Goal: Task Accomplishment & Management: Use online tool/utility

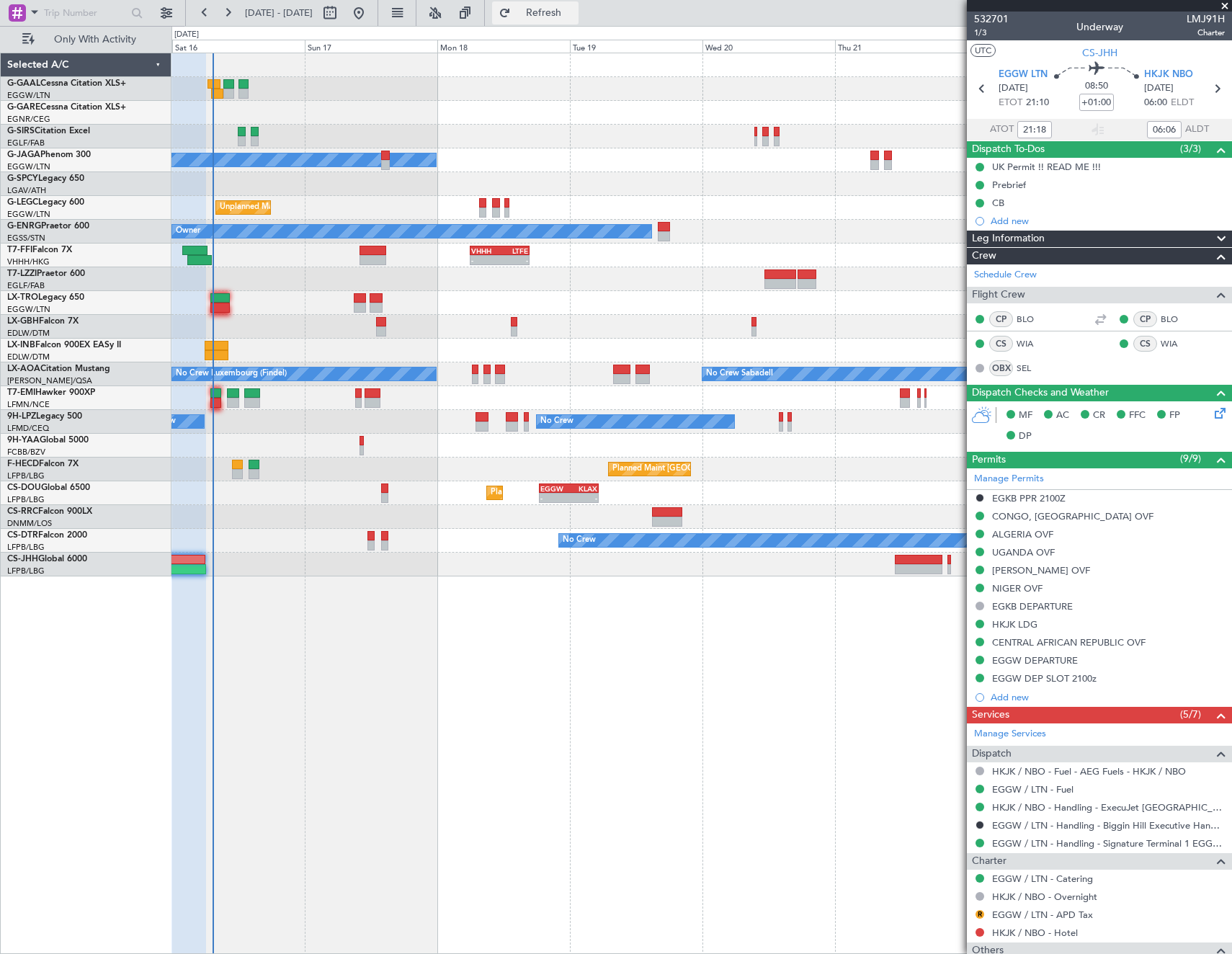
drag, startPoint x: 577, startPoint y: 6, endPoint x: 593, endPoint y: 2, distance: 16.5
click at [574, 8] on span "Refresh" at bounding box center [543, 12] width 61 height 10
click at [574, 12] on span "Refresh" at bounding box center [543, 12] width 61 height 10
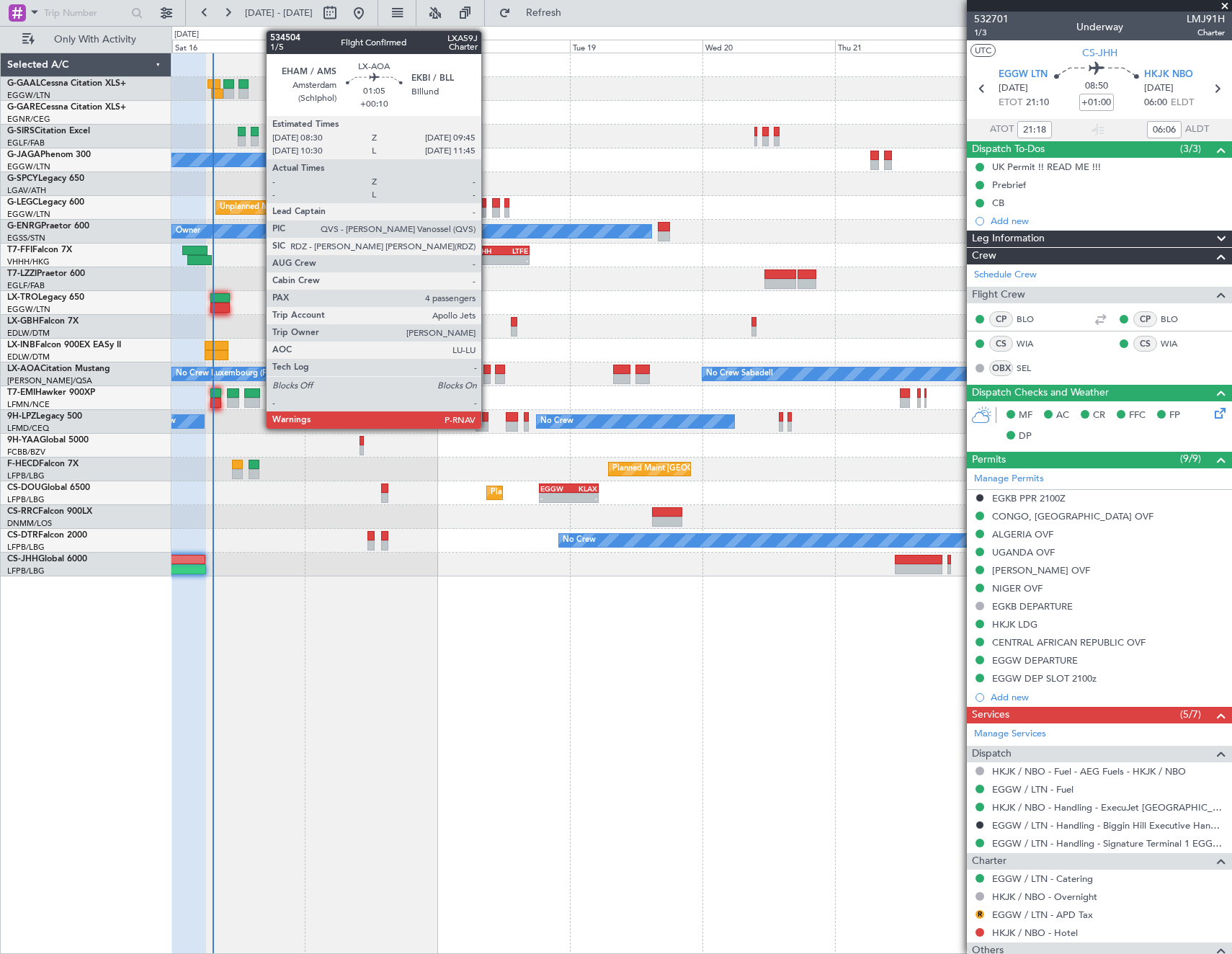
click at [487, 371] on div at bounding box center [487, 369] width 7 height 10
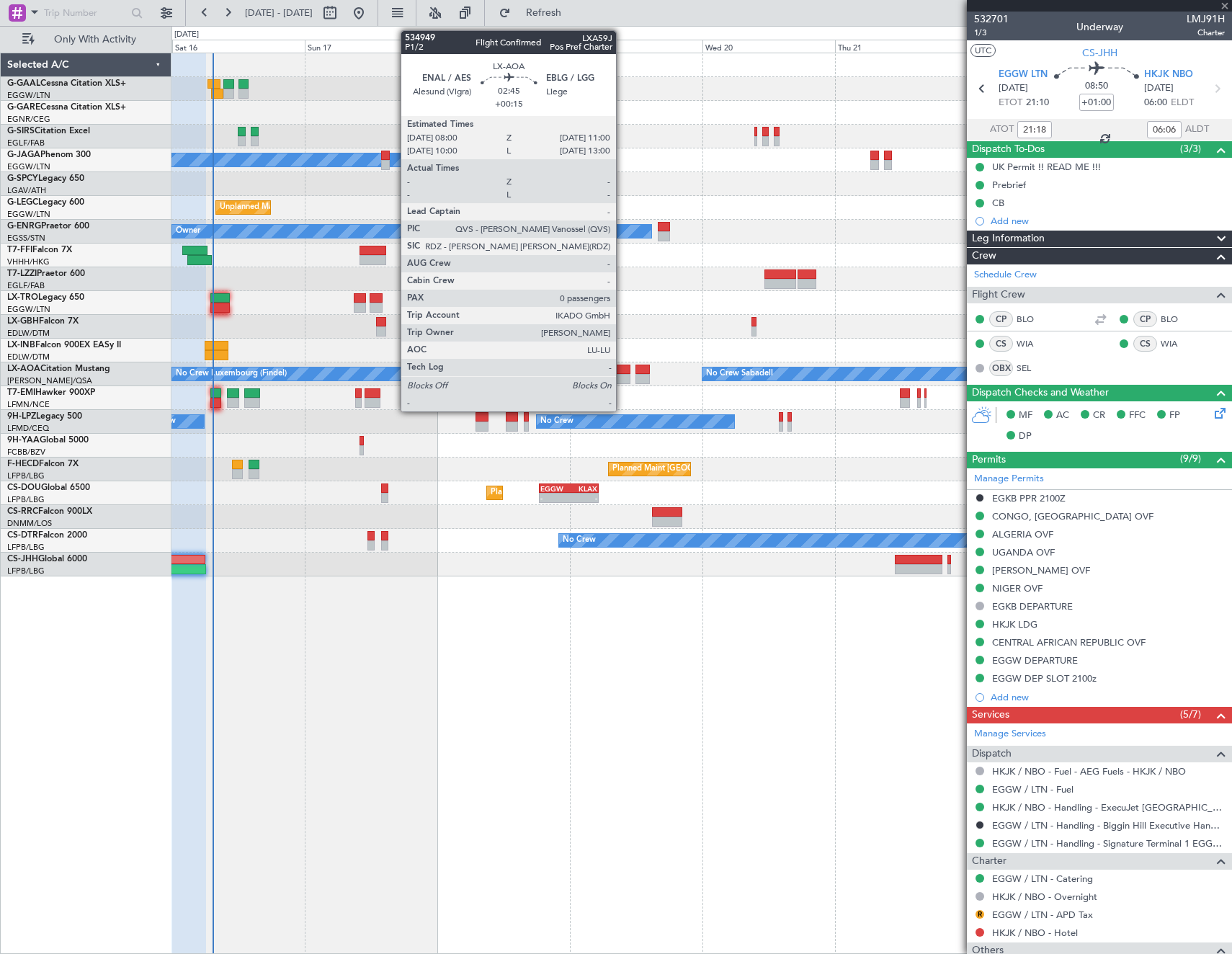
type input "+00:10"
type input "4"
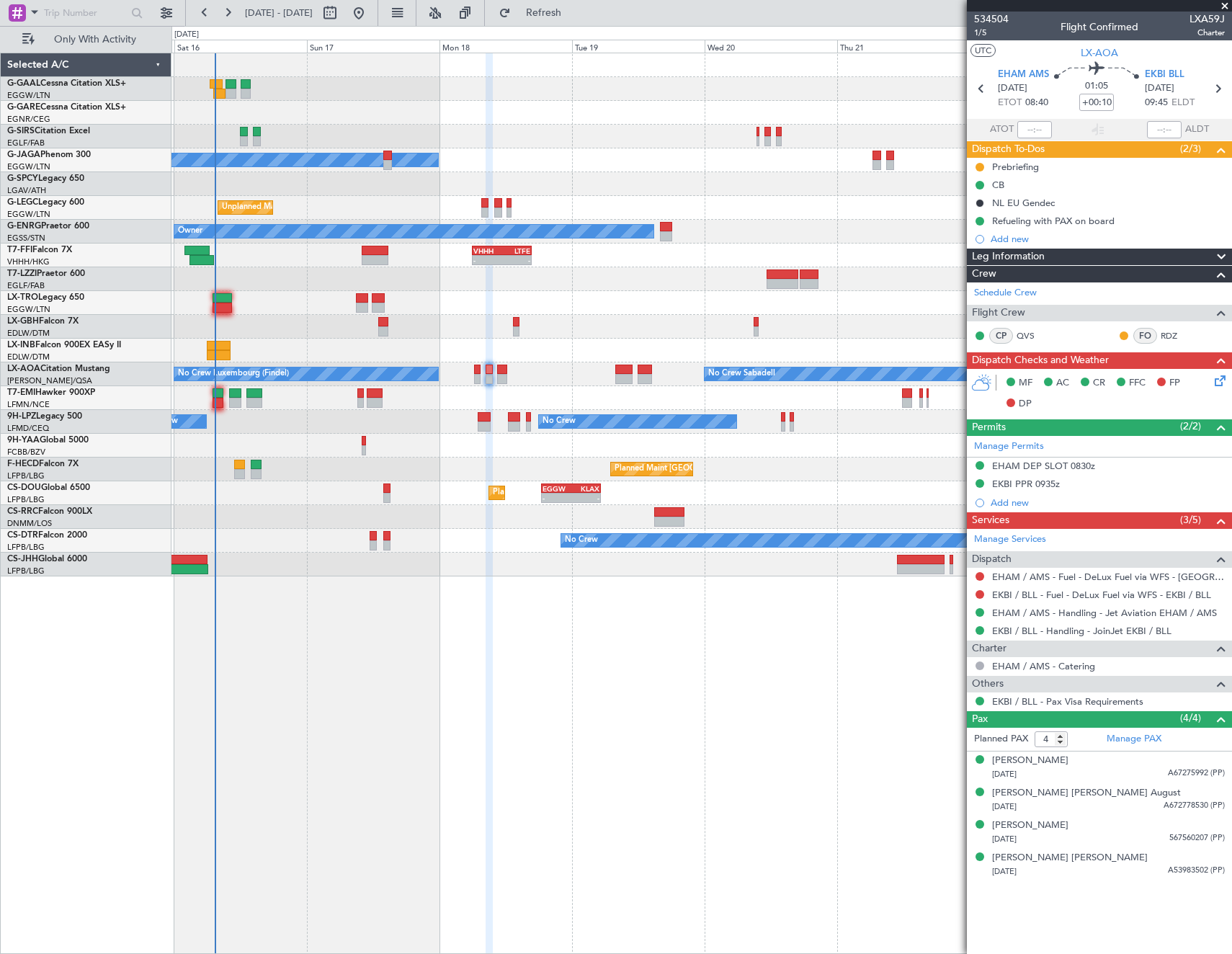
click at [440, 320] on div at bounding box center [701, 326] width 1060 height 24
click at [342, 15] on button at bounding box center [330, 13] width 23 height 23
select select "8"
select select "2025"
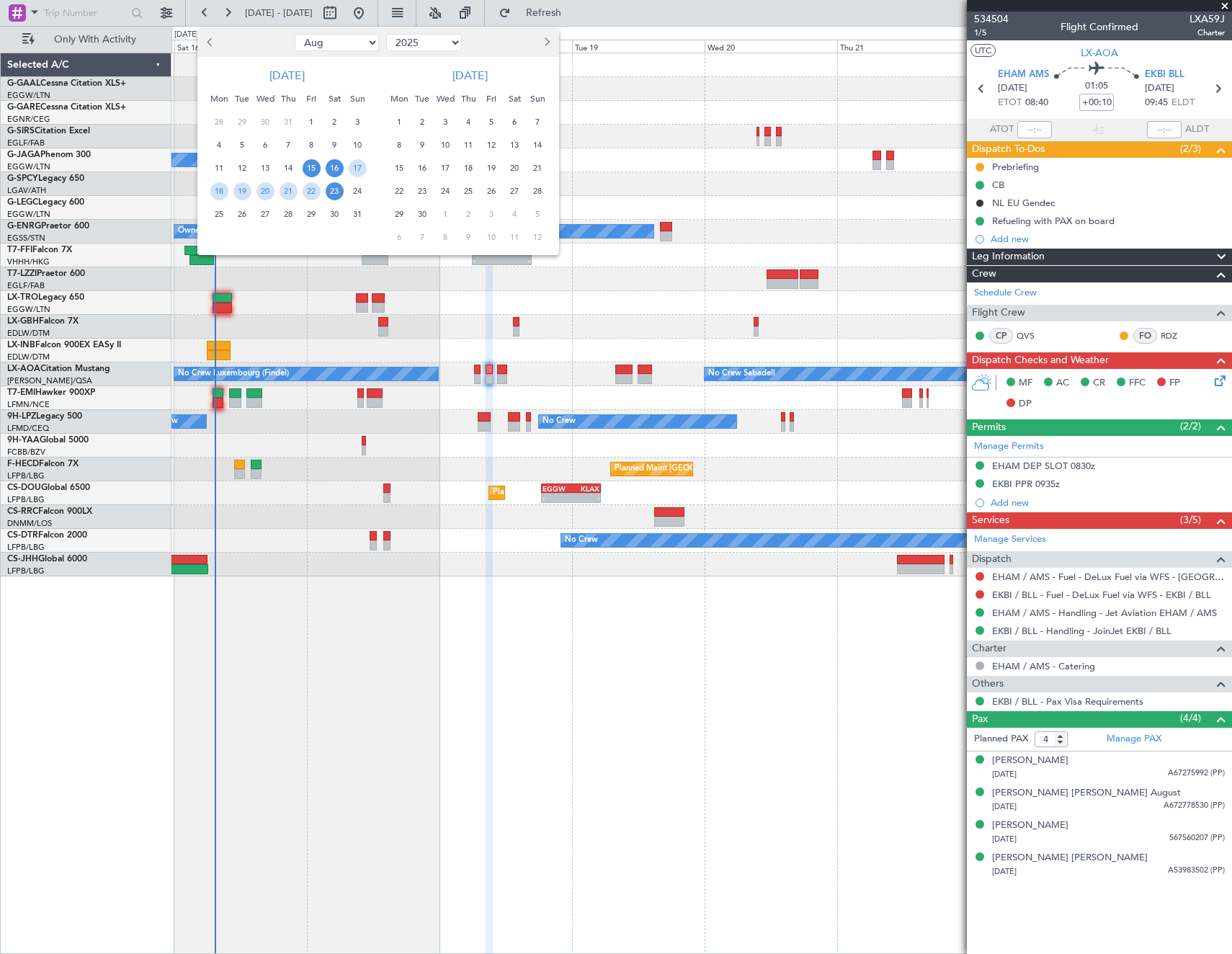
click at [326, 172] on span "16" at bounding box center [334, 167] width 18 height 18
click at [328, 189] on span "23" at bounding box center [334, 190] width 18 height 18
